Goal: Information Seeking & Learning: Learn about a topic

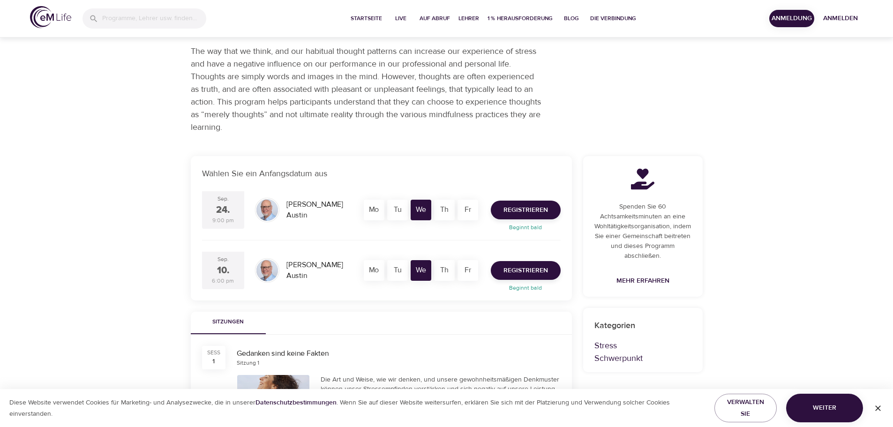
scroll to position [94, 0]
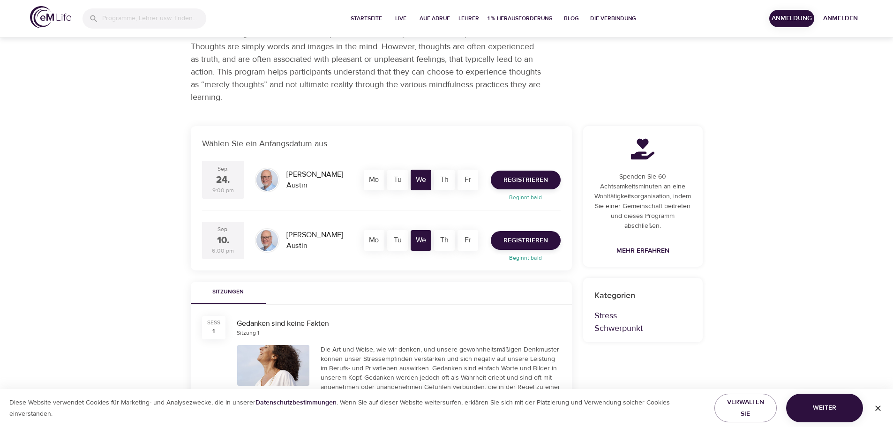
click at [372, 181] on div "Mo" at bounding box center [374, 180] width 21 height 21
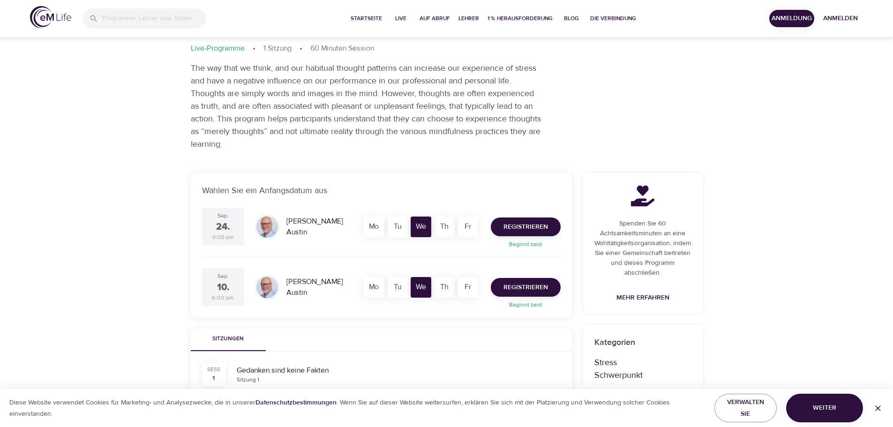
scroll to position [0, 0]
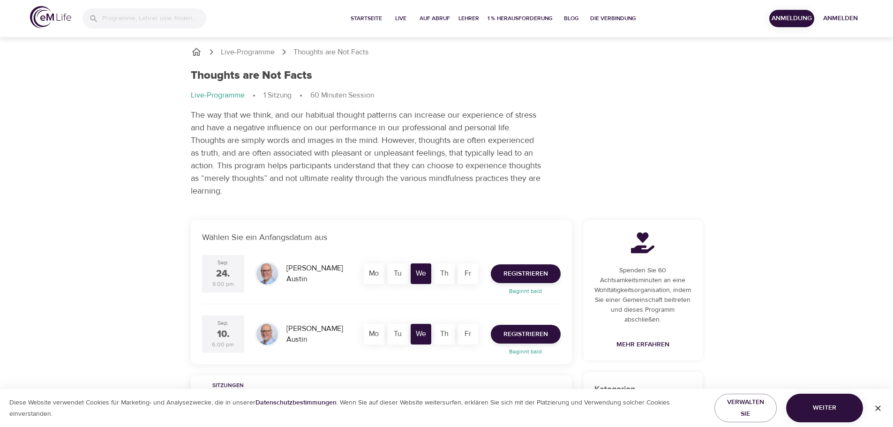
click at [881, 408] on icon "button" at bounding box center [877, 408] width 9 height 9
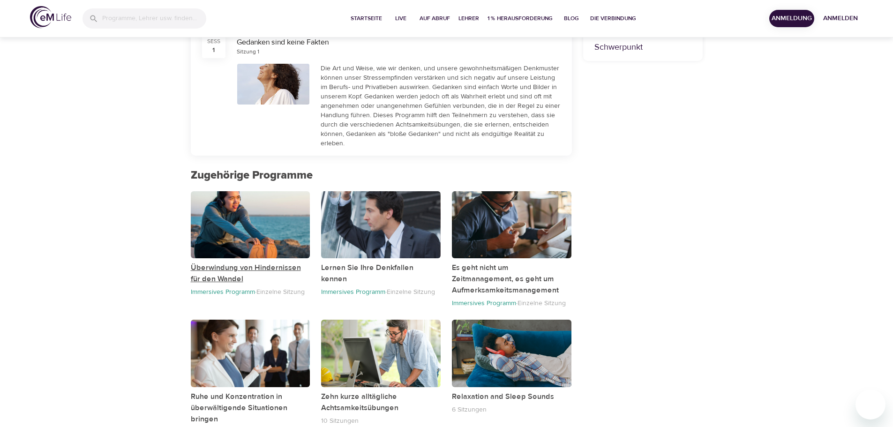
scroll to position [402, 0]
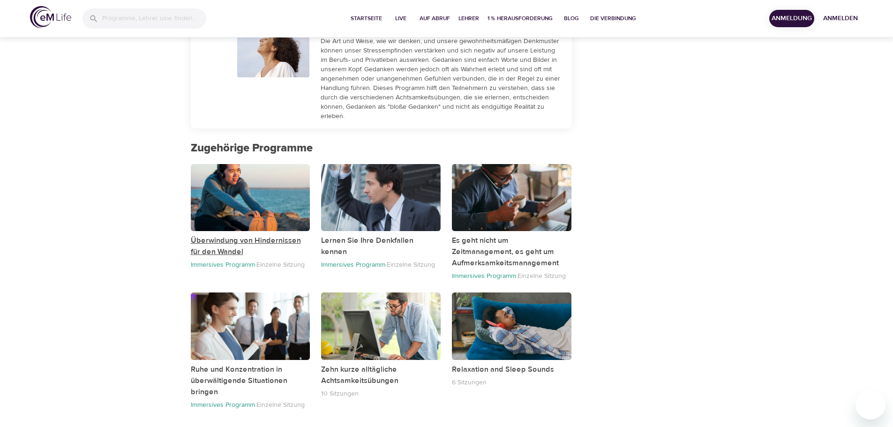
click at [223, 238] on p "Überwindung von Hindernissen für den Wandel" at bounding box center [251, 246] width 120 height 23
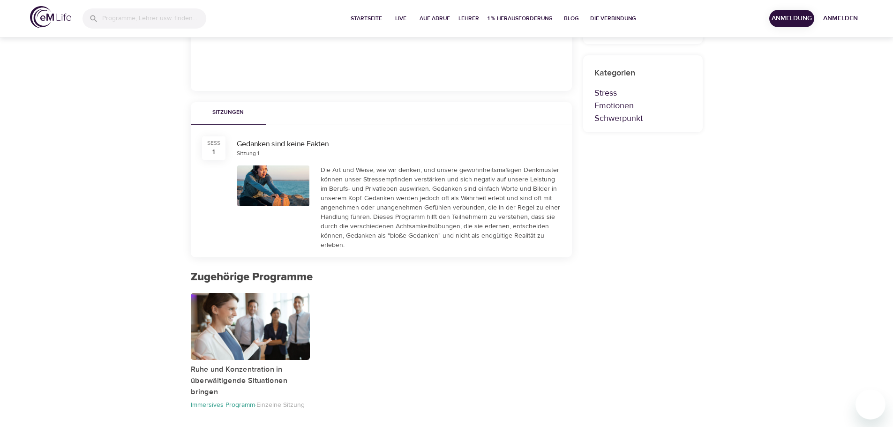
scroll to position [208, 0]
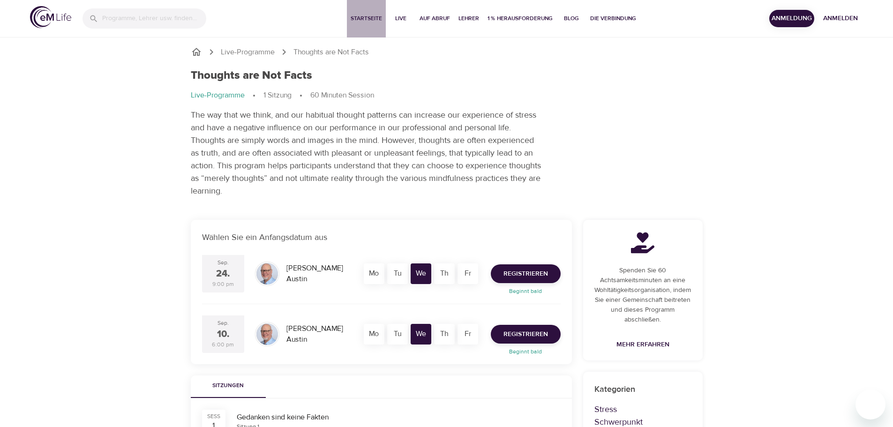
click at [368, 18] on span "Startseite" at bounding box center [366, 19] width 31 height 10
